Goal: Task Accomplishment & Management: Use online tool/utility

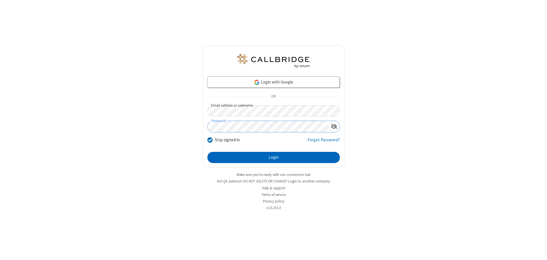
click at [273, 157] on button "Login" at bounding box center [273, 157] width 132 height 11
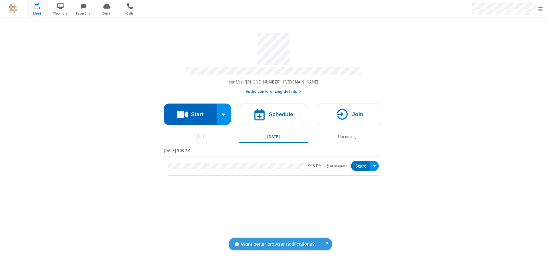
click at [190, 112] on button "Start" at bounding box center [190, 113] width 53 height 21
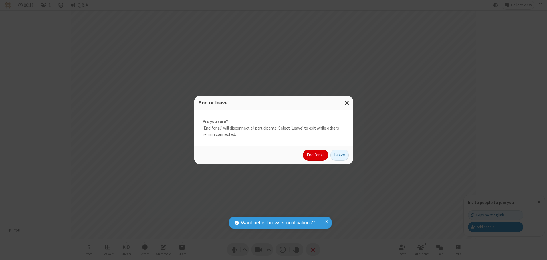
click at [316, 155] on button "End for all" at bounding box center [315, 155] width 25 height 11
